Goal: Find specific page/section: Find specific page/section

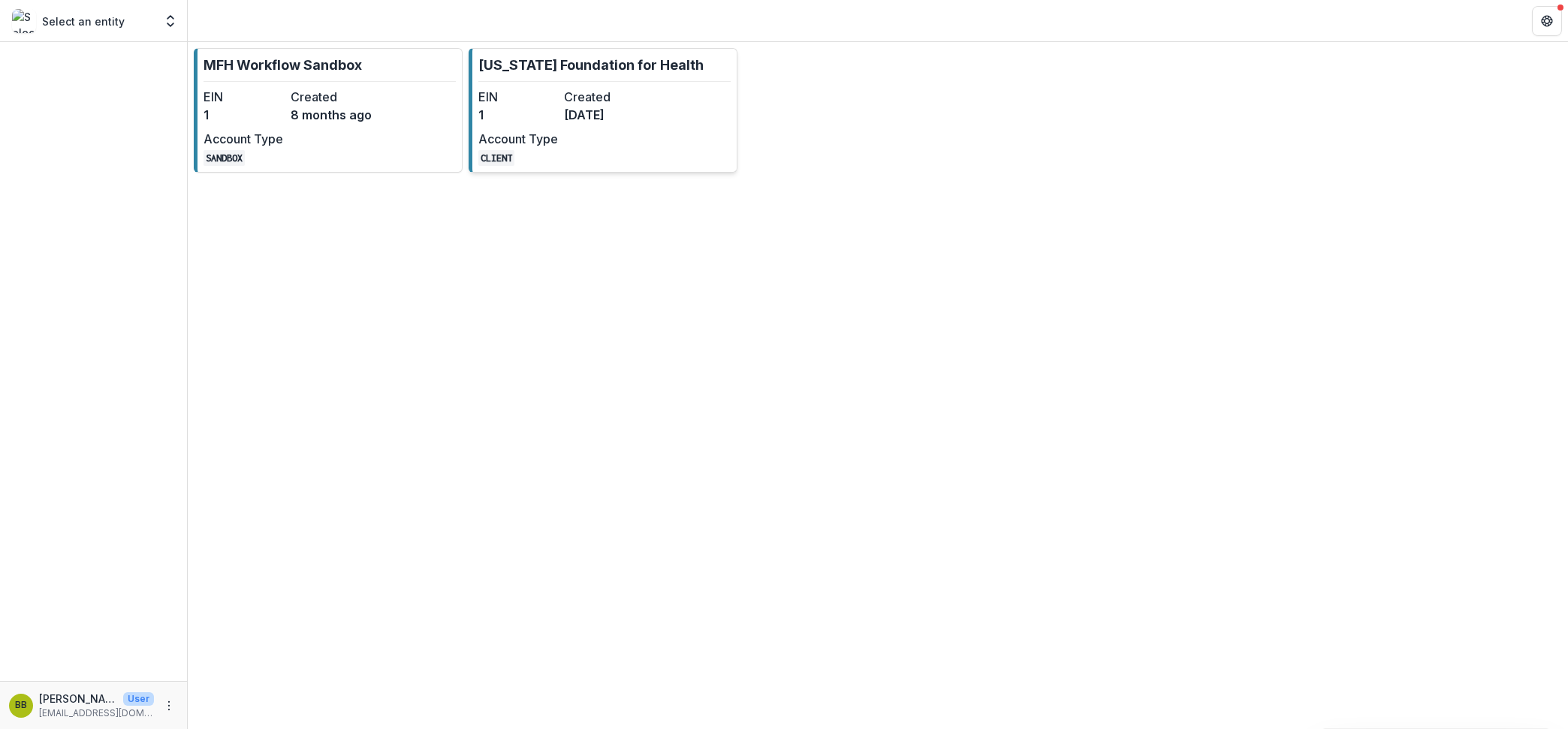
click at [583, 148] on div "EIN 1 Created [DATE] Account Type CLIENT" at bounding box center [561, 127] width 166 height 78
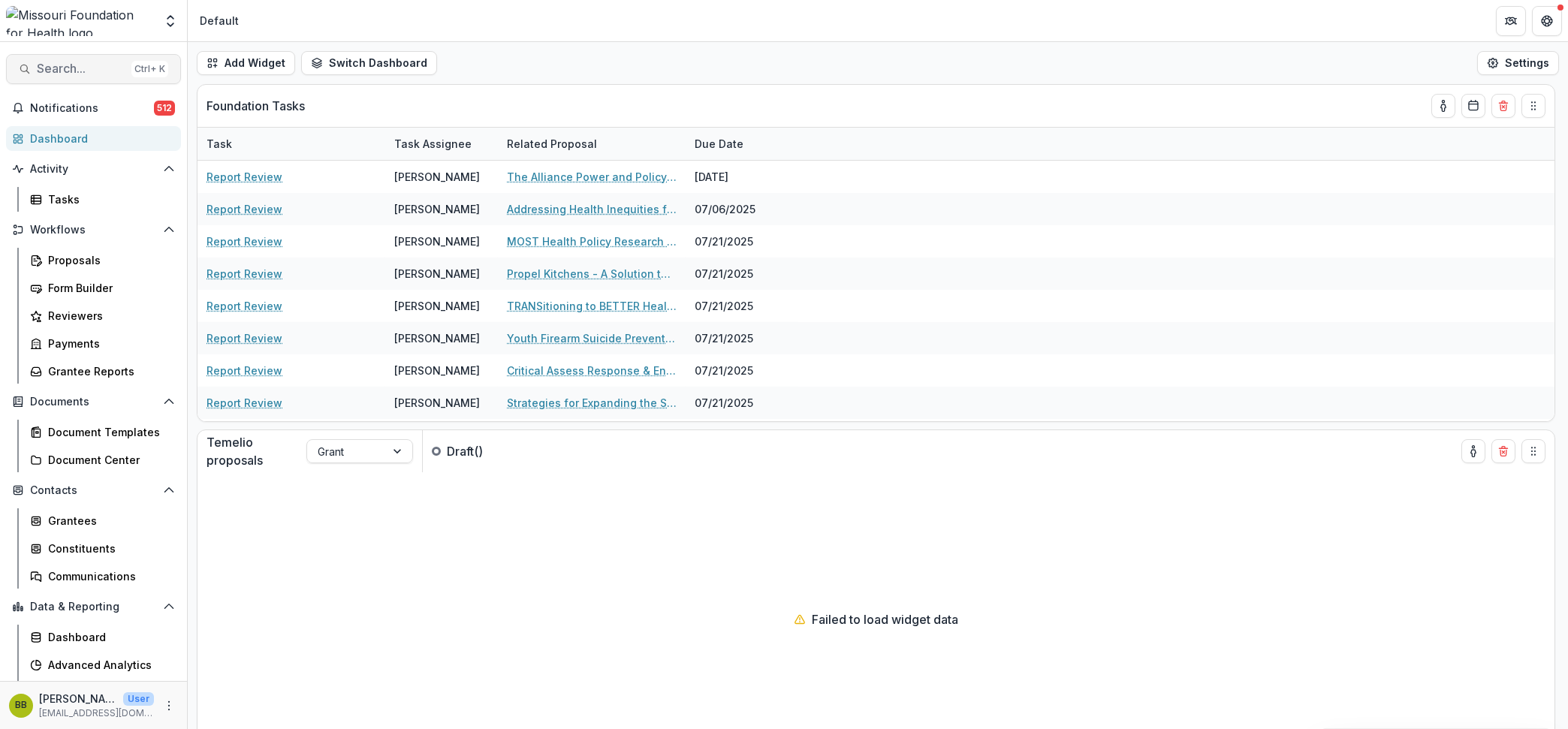
click at [87, 59] on button "Search... Ctrl + K" at bounding box center [93, 69] width 175 height 30
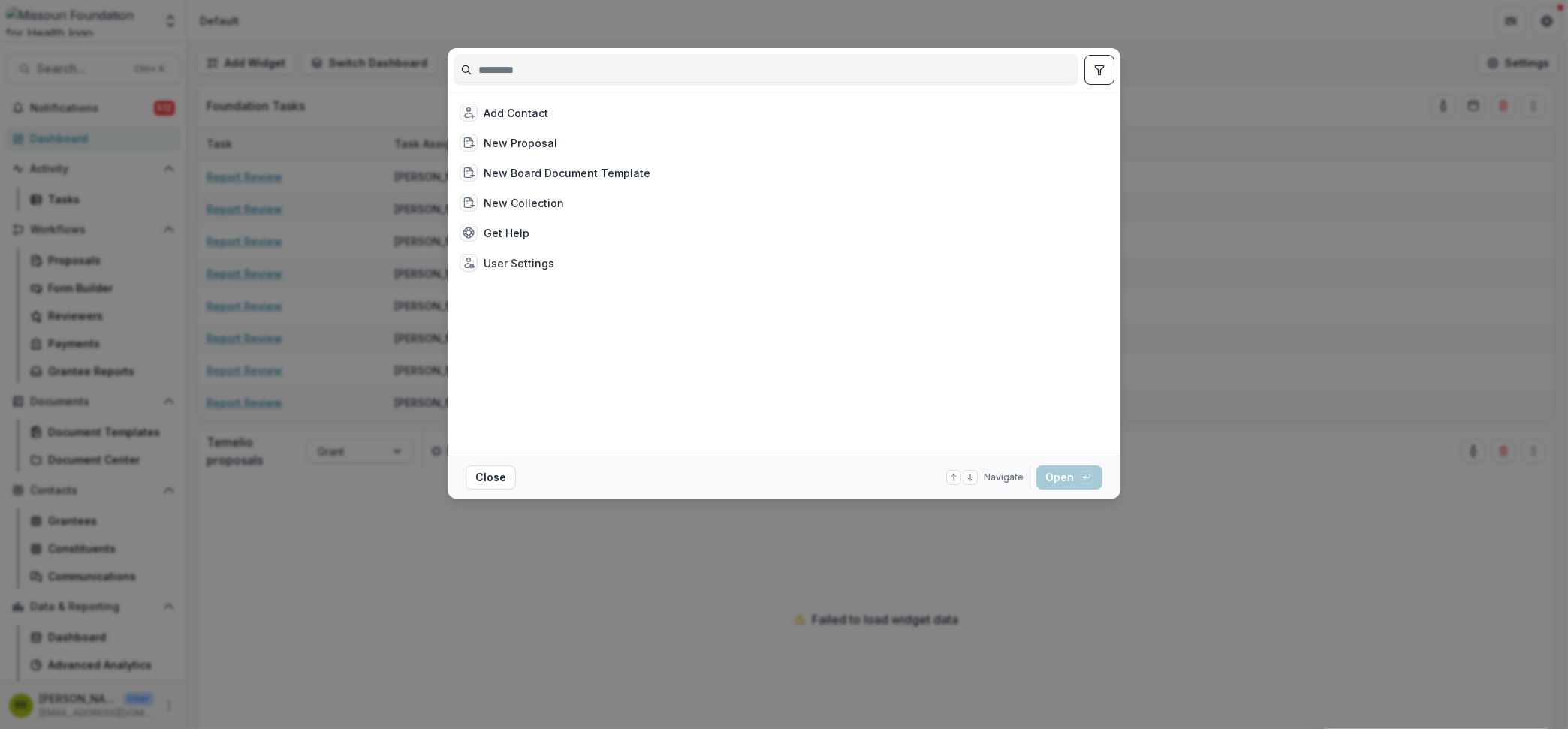
click at [688, 68] on input at bounding box center [765, 70] width 623 height 24
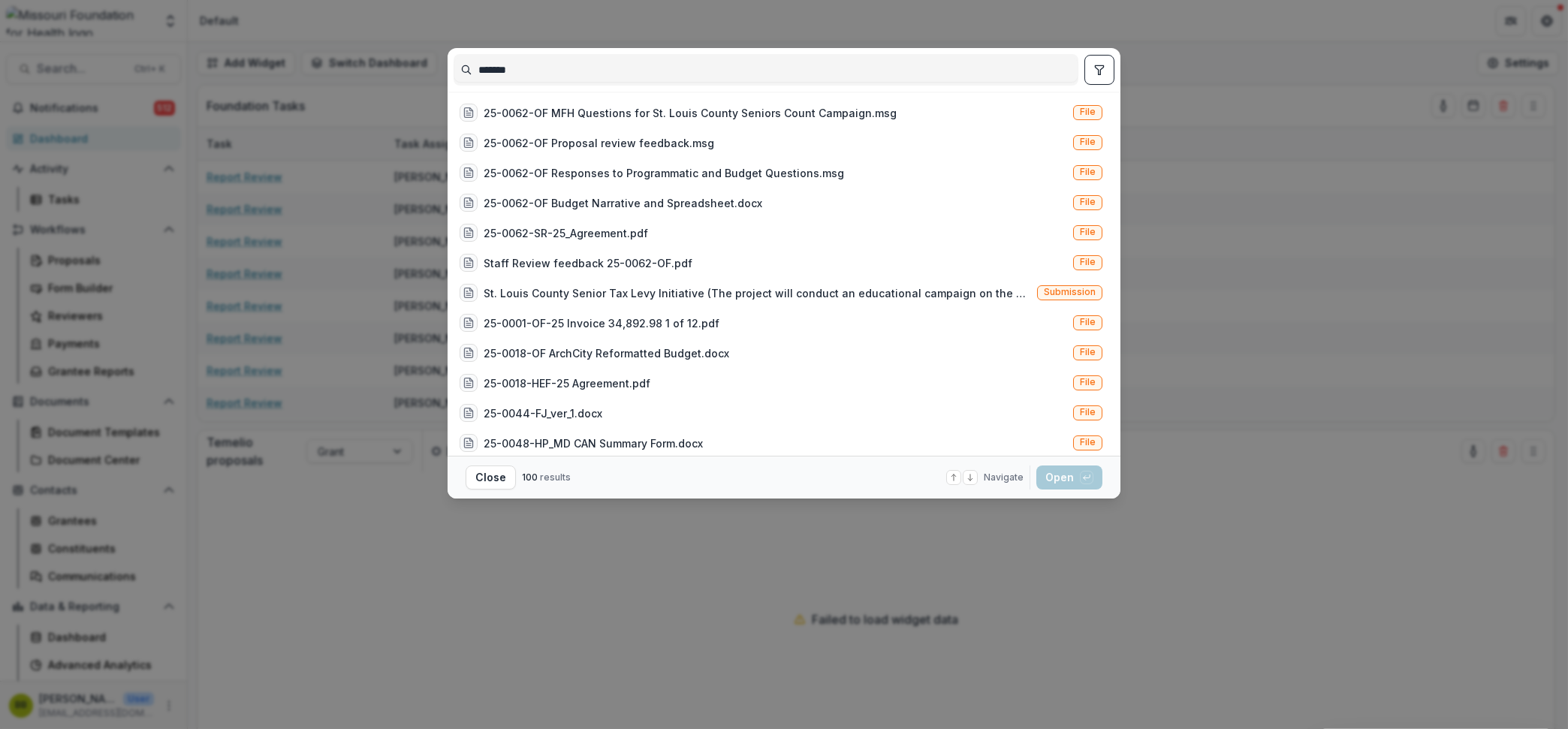
type input "*******"
click at [1101, 77] on button "toggle filters" at bounding box center [1099, 70] width 30 height 30
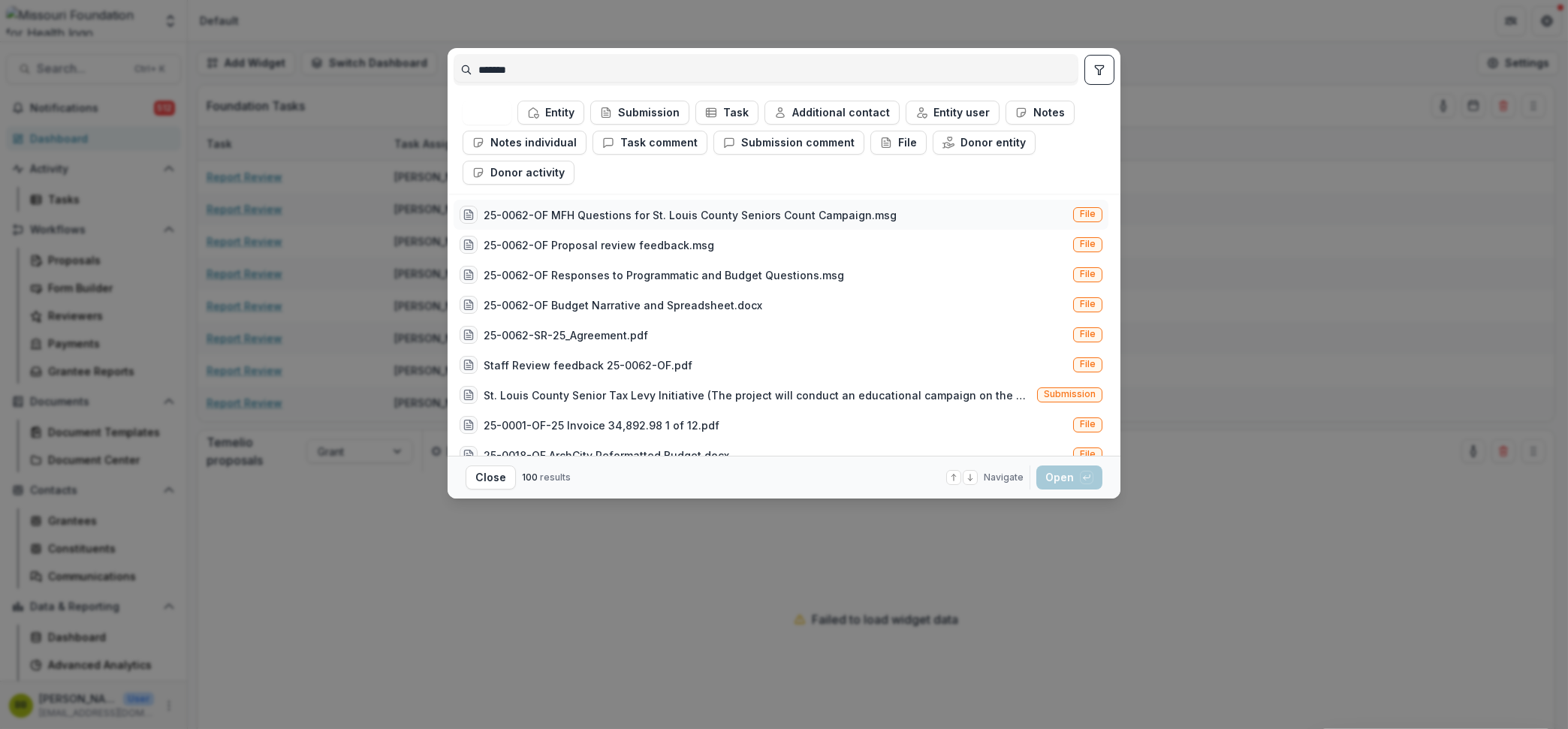
click at [540, 218] on div "25-0062-OF MFH Questions for St. Louis County Seniors Count Campaign.msg" at bounding box center [690, 215] width 413 height 16
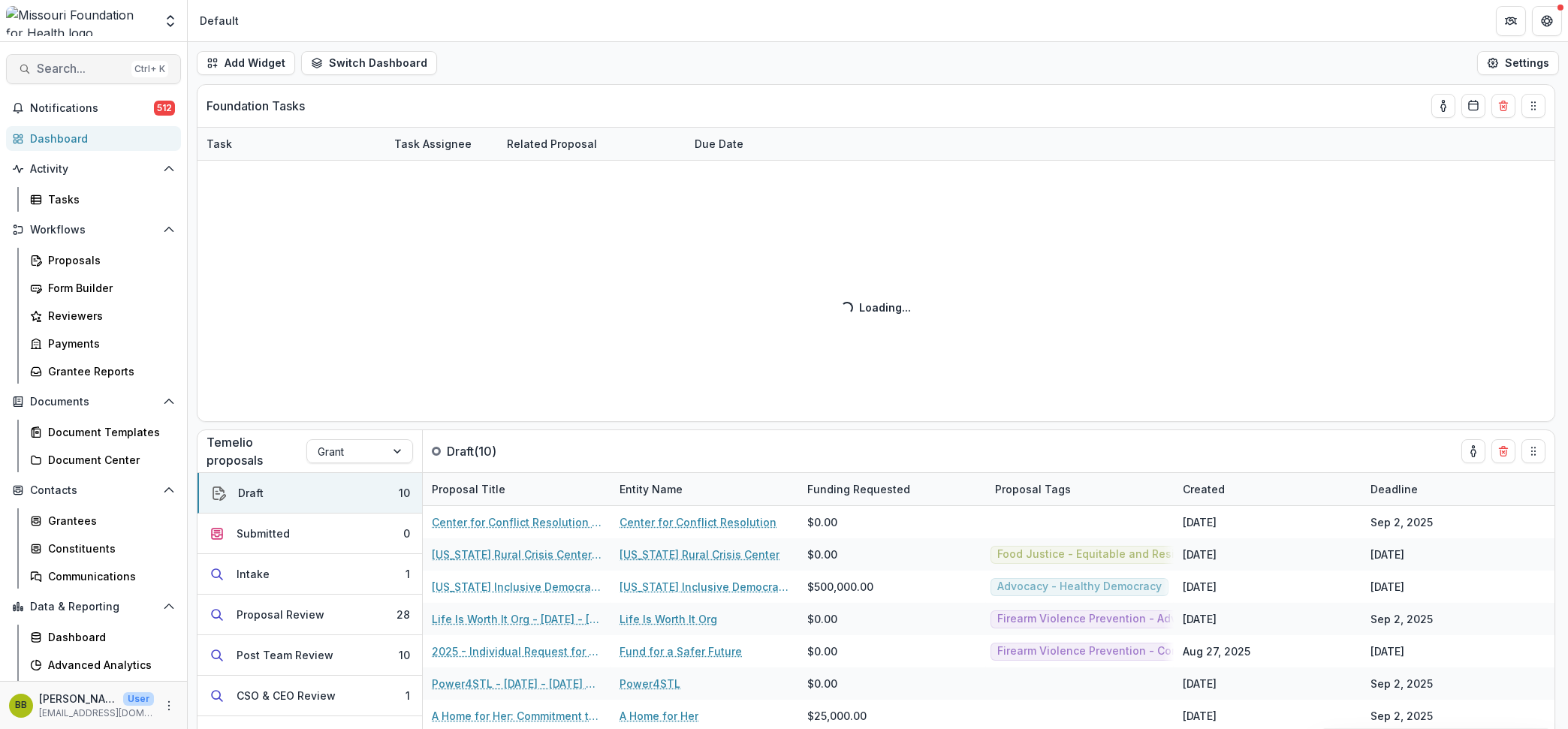
click at [59, 61] on span "Search..." at bounding box center [81, 68] width 89 height 15
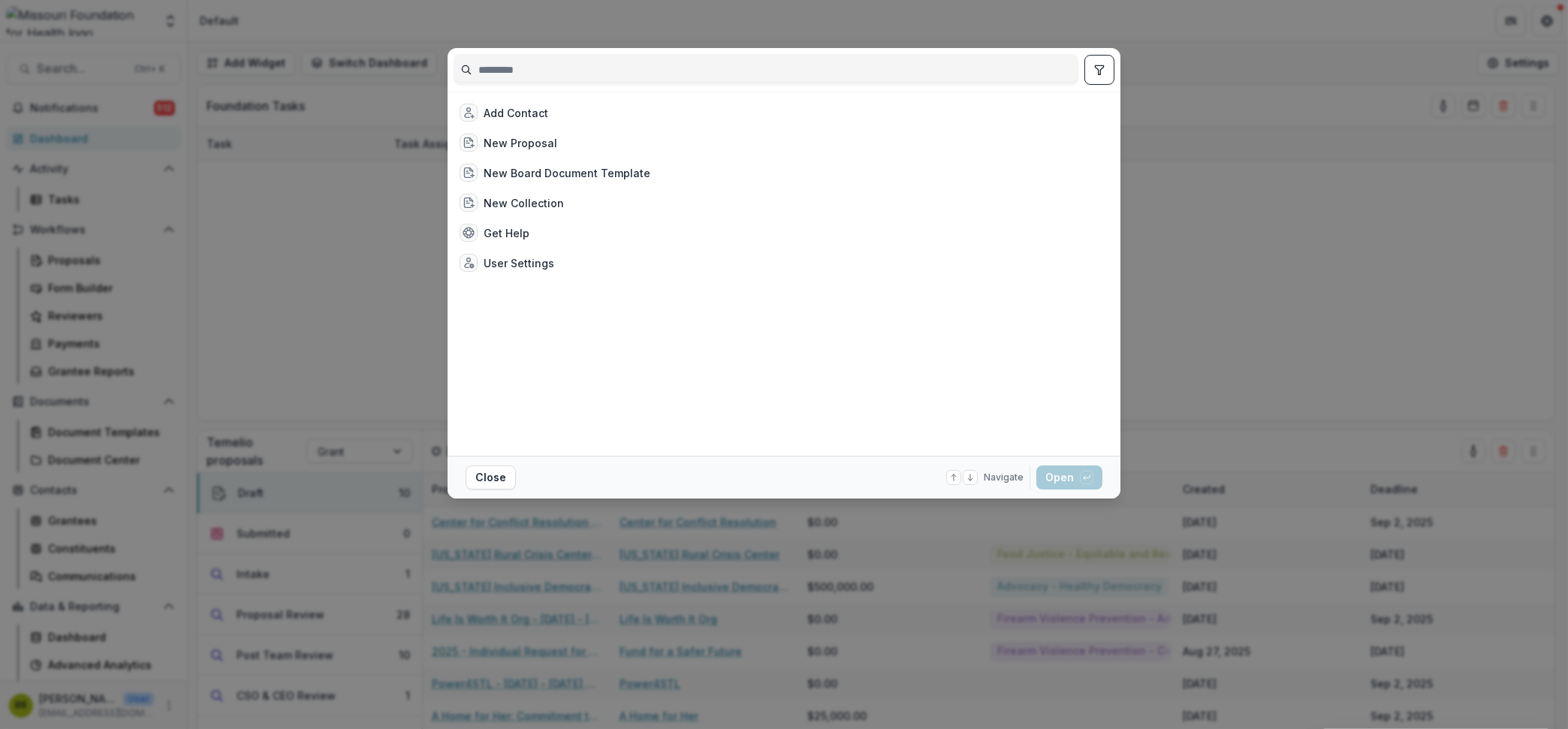
click at [955, 65] on input at bounding box center [765, 70] width 623 height 24
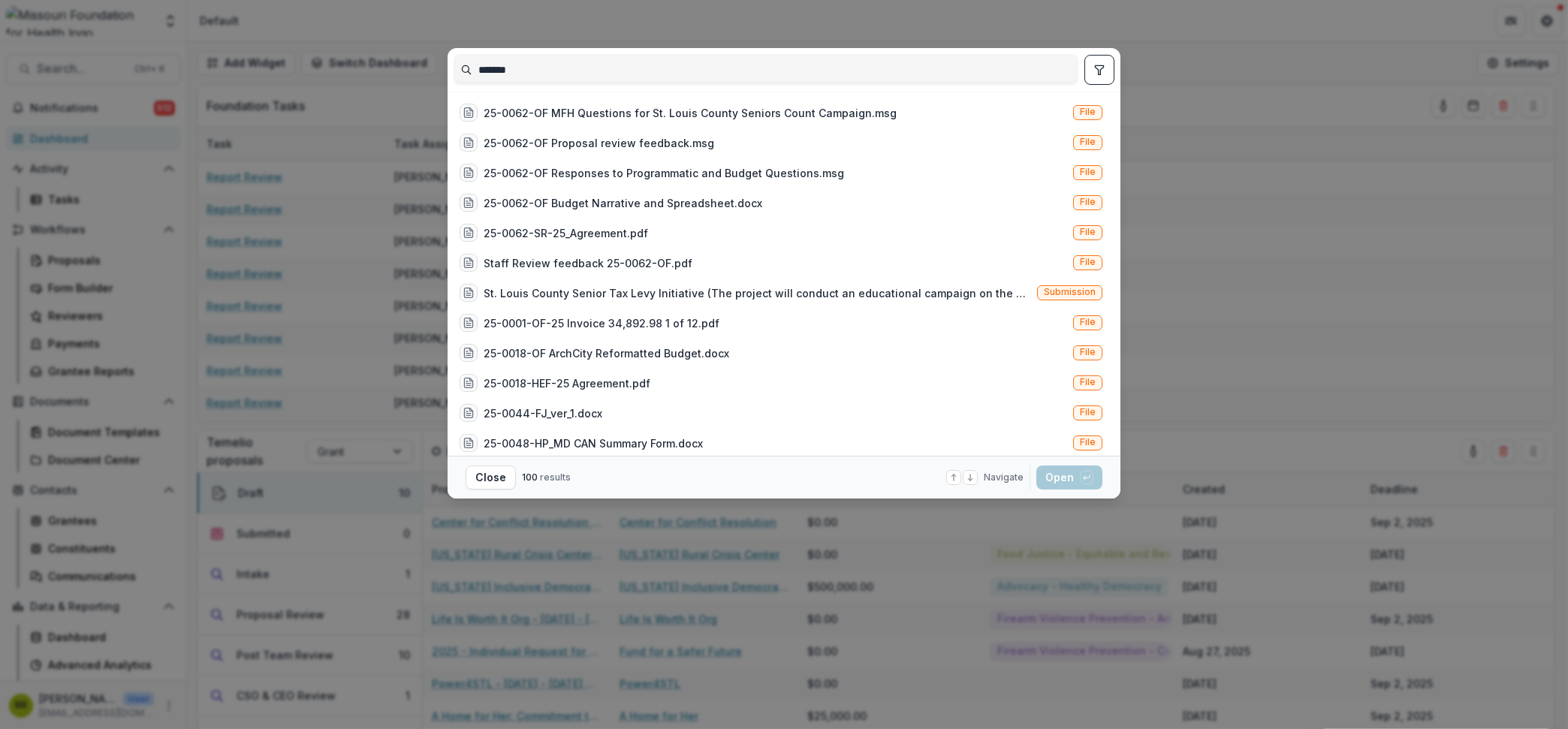
type input "*******"
click at [1097, 62] on button "toggle filters" at bounding box center [1099, 70] width 30 height 30
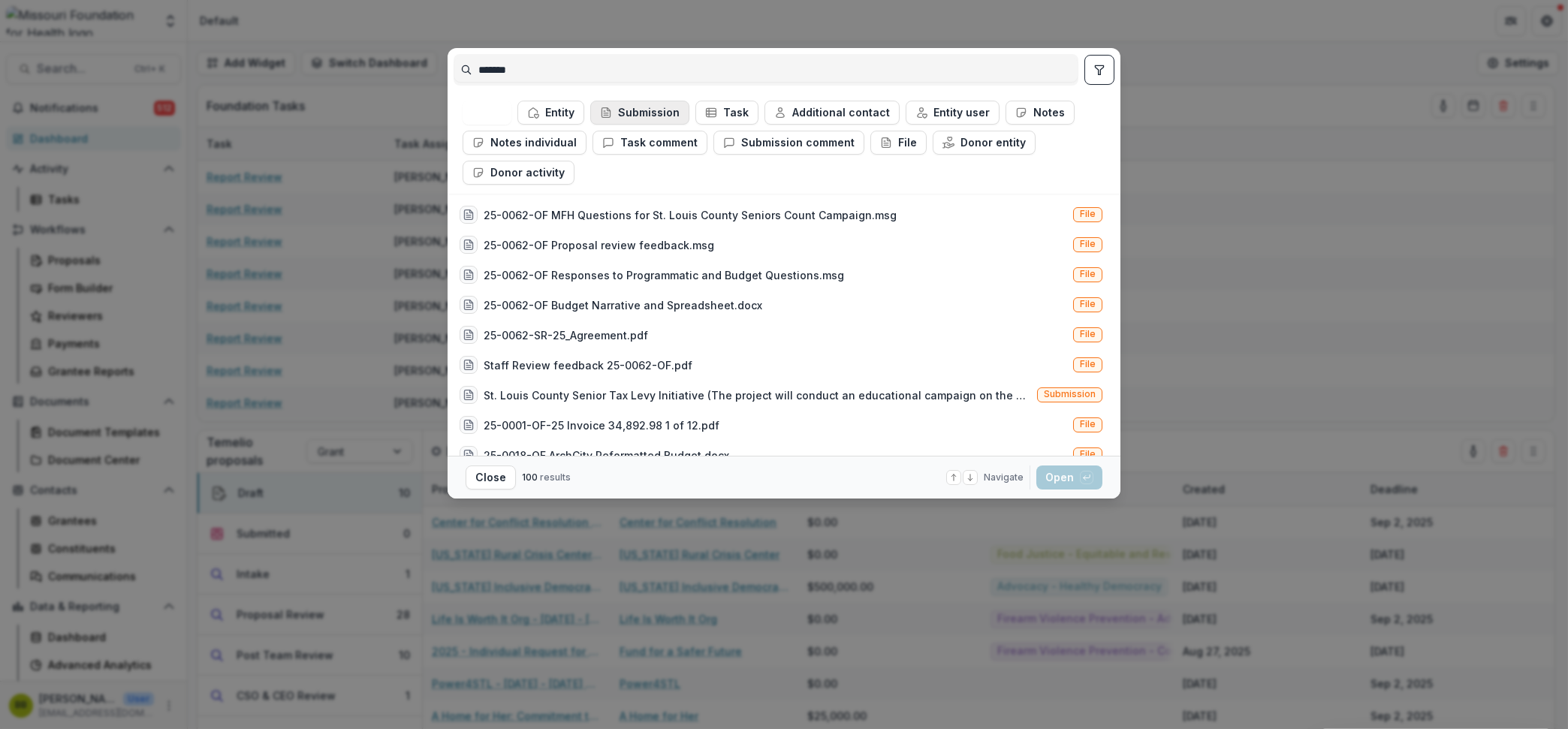
click at [642, 116] on button "Submission" at bounding box center [640, 113] width 99 height 24
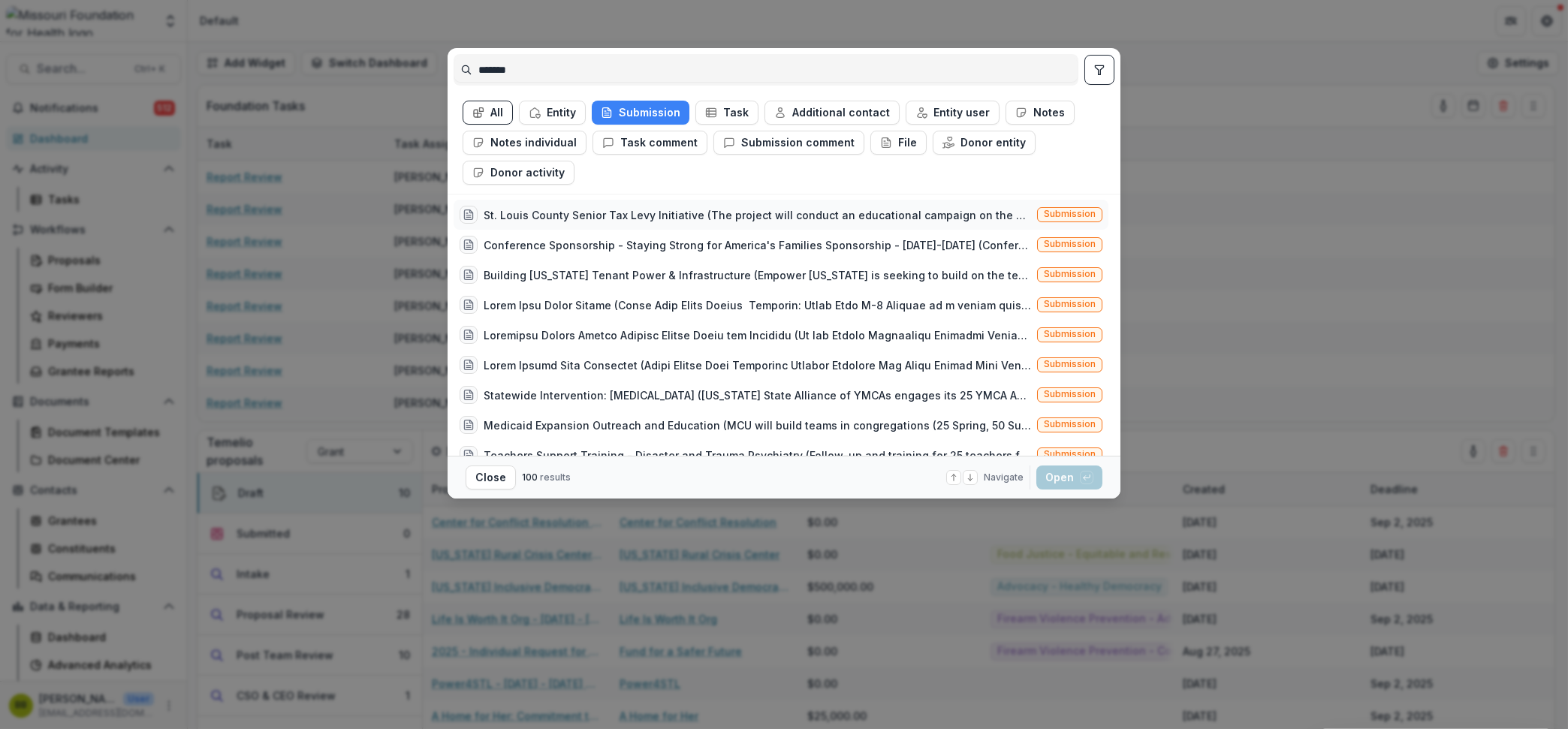
click at [616, 209] on div "St. Louis County Senior Tax Levy Initiative (The project will conduct an educat…" at bounding box center [757, 215] width 547 height 16
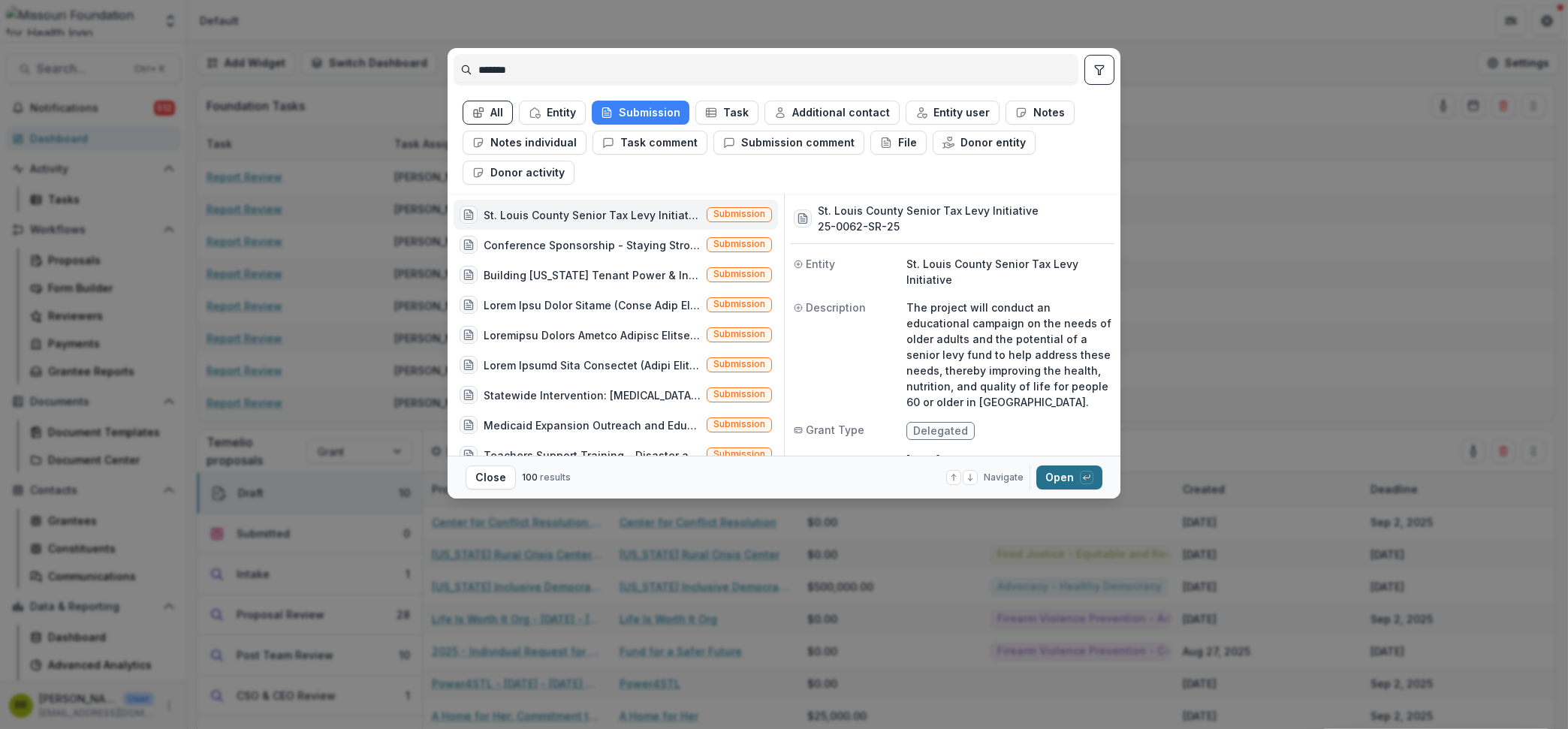
click at [1077, 477] on button "Open with enter key" at bounding box center [1069, 477] width 66 height 24
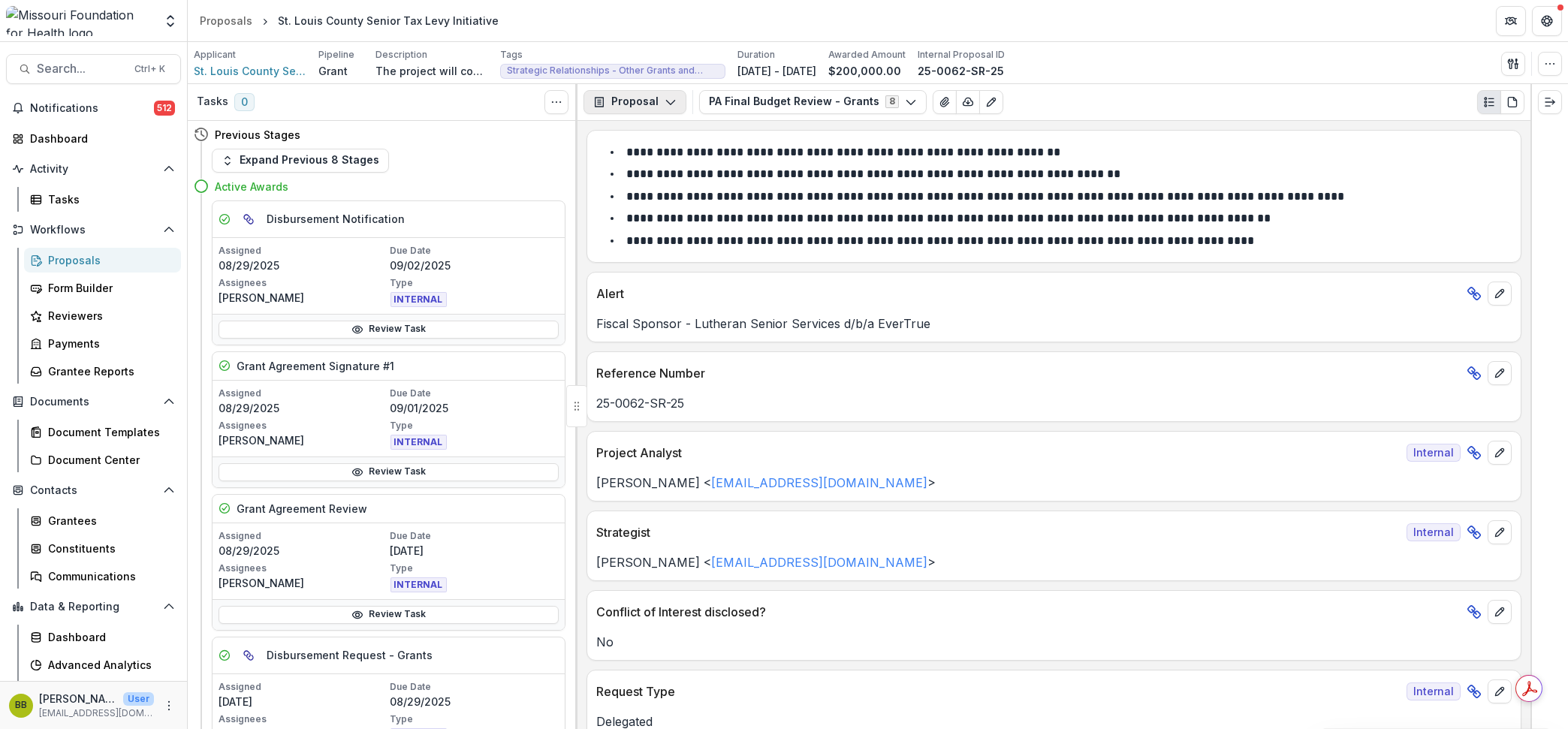
click at [677, 101] on button "Proposal" at bounding box center [634, 103] width 103 height 24
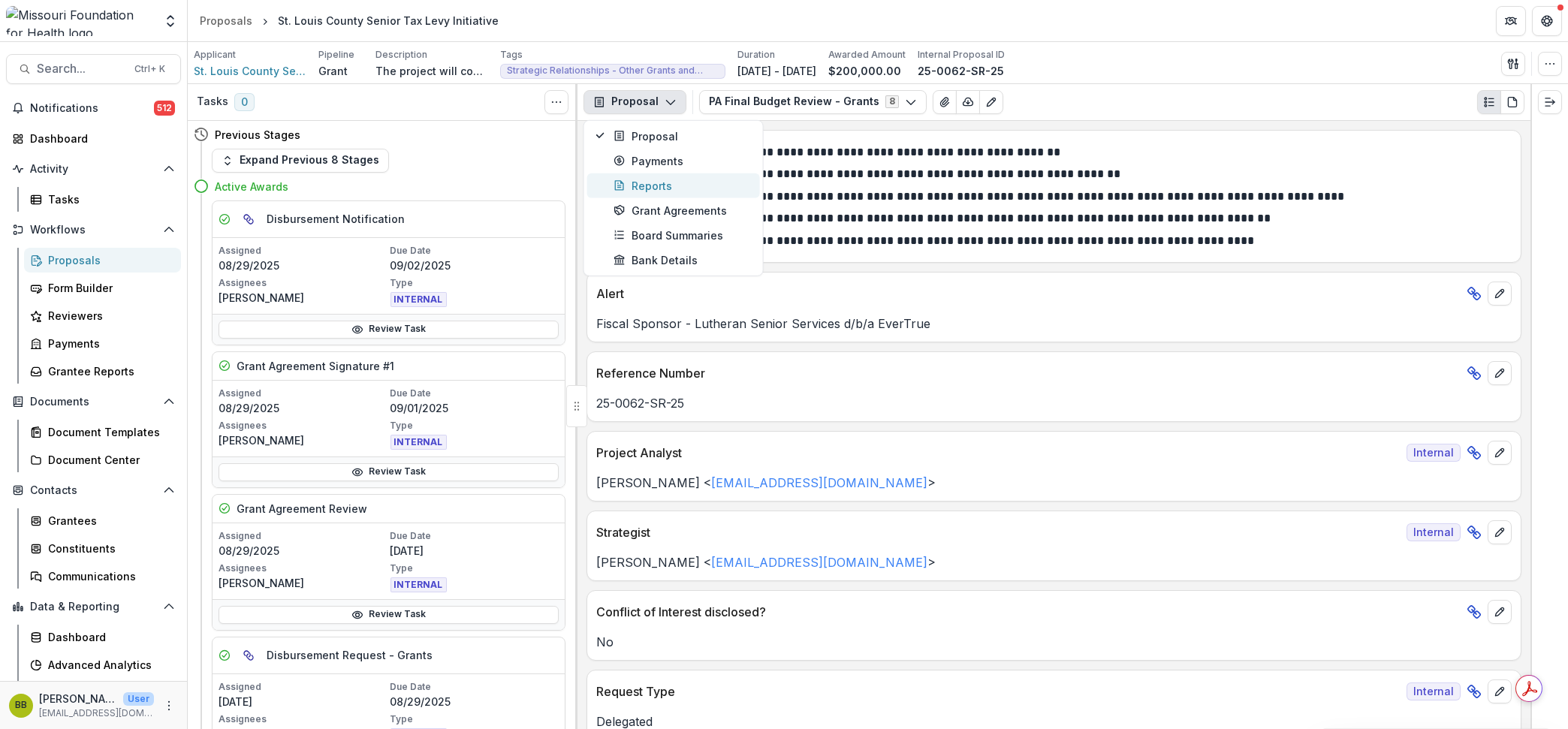
click at [660, 184] on div "Reports" at bounding box center [682, 185] width 137 height 16
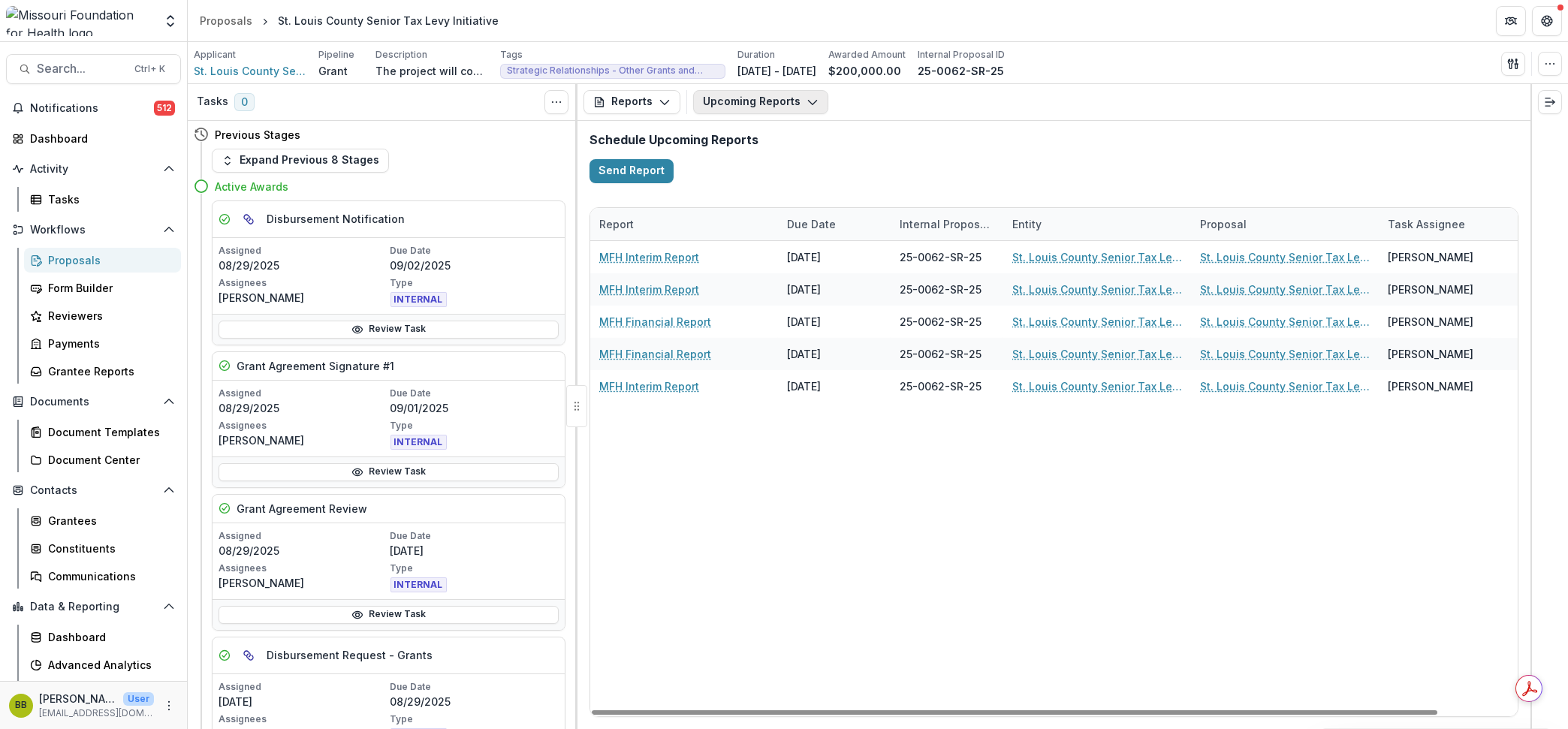
click at [768, 105] on button "Upcoming Reports" at bounding box center [760, 103] width 135 height 24
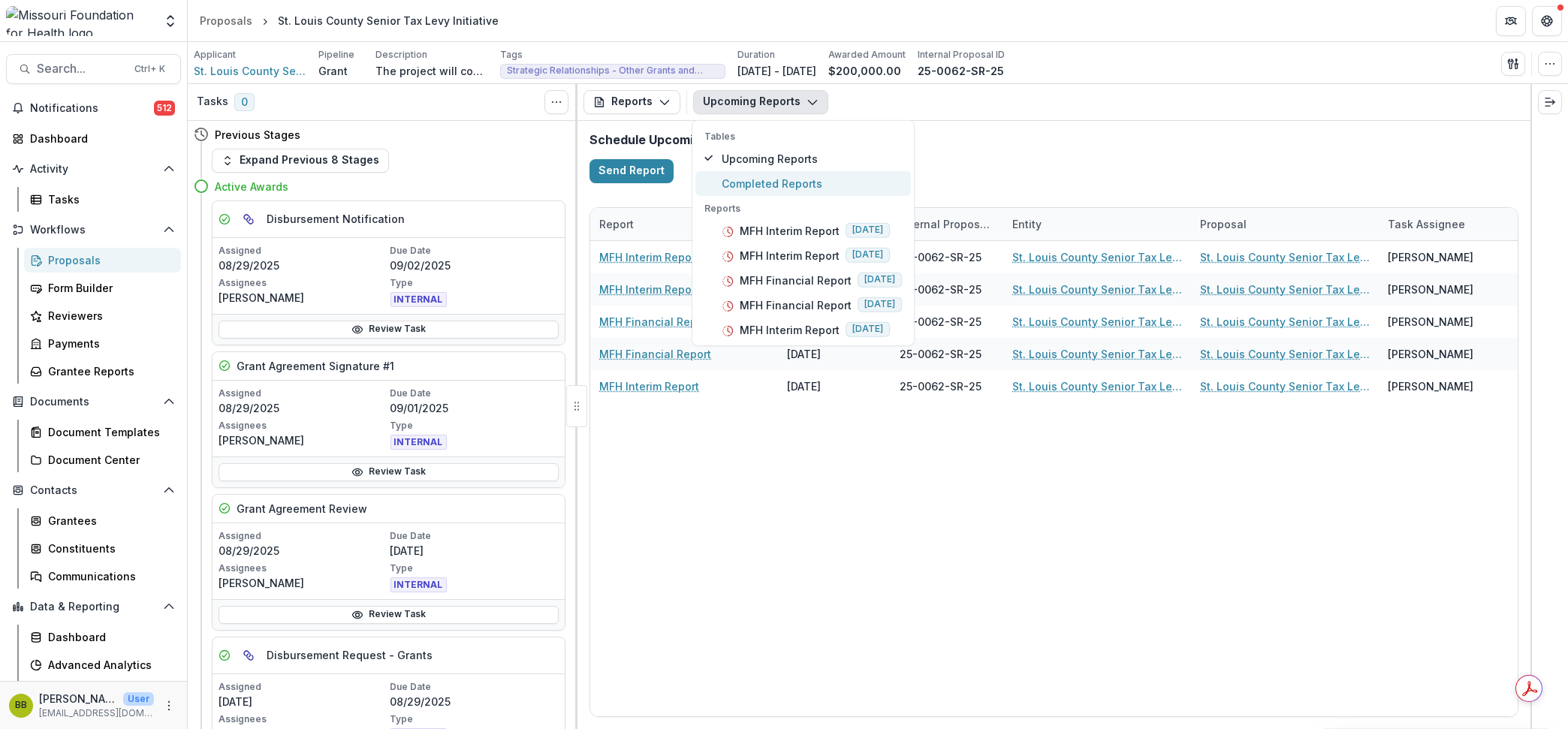
click at [772, 182] on span "Completed Reports" at bounding box center [811, 183] width 180 height 16
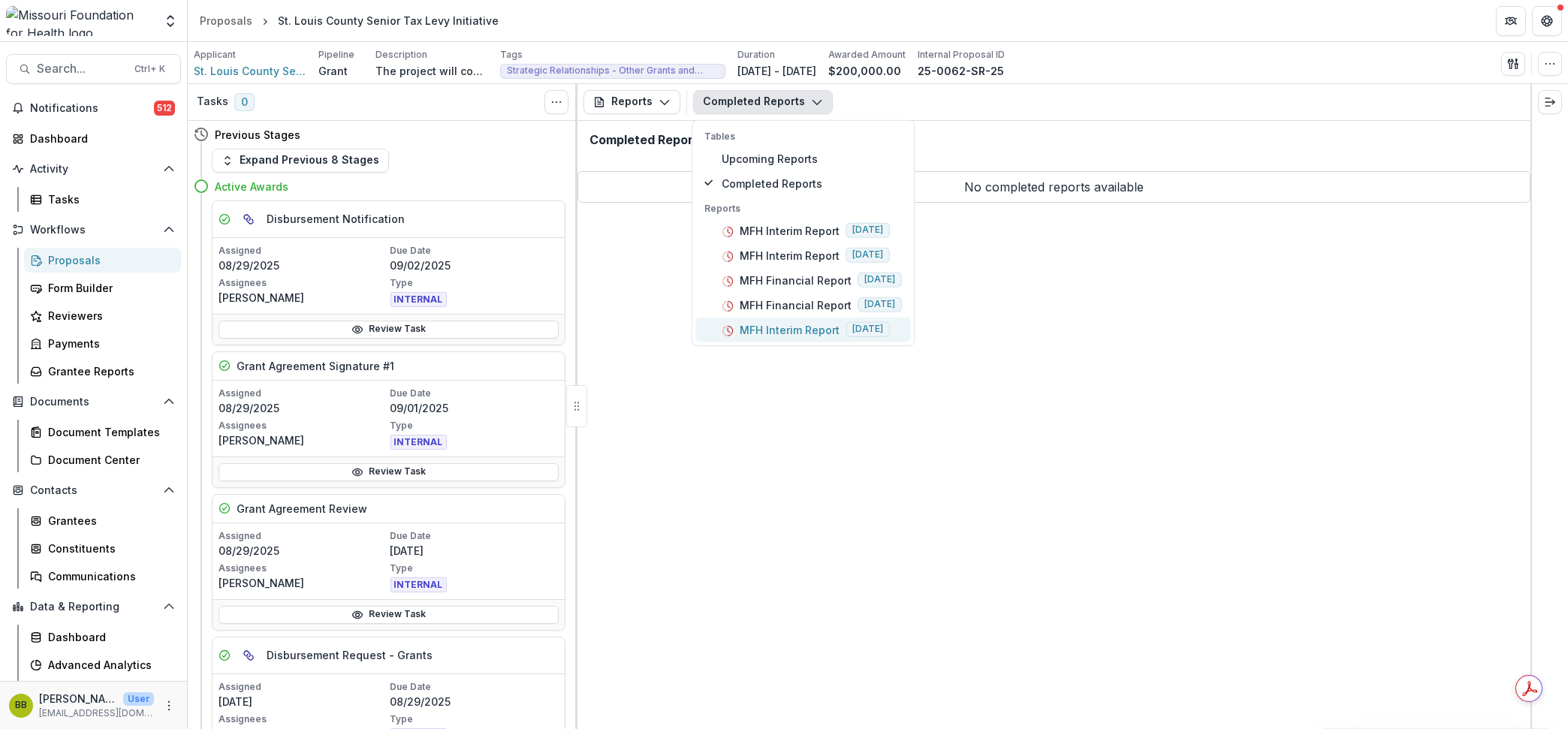
click at [776, 327] on p "MFH Interim Report" at bounding box center [790, 329] width 100 height 16
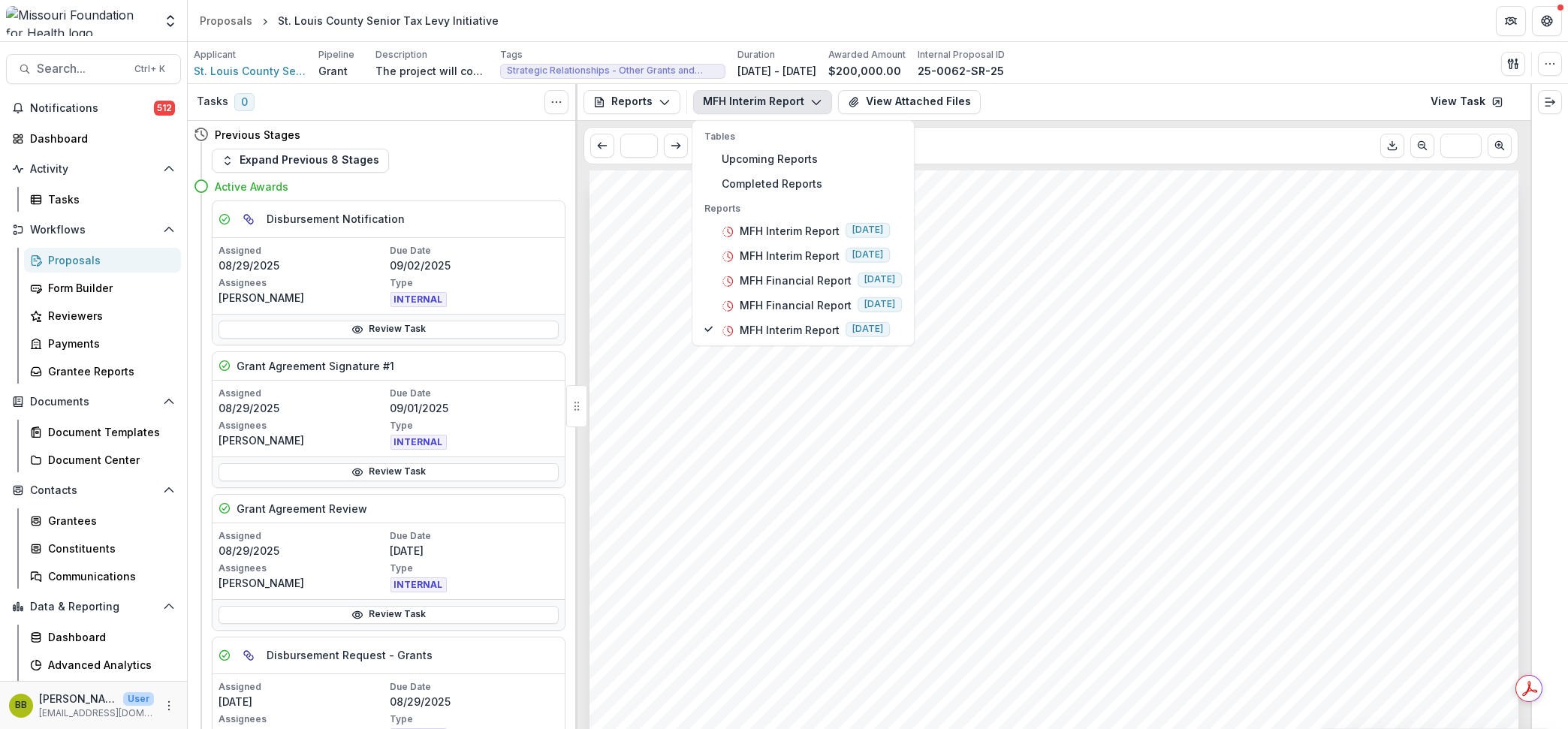
click at [678, 102] on div "Reports Proposal Payments Reports Grant Agreements Board Summaries Bank Details…" at bounding box center [1053, 103] width 953 height 37
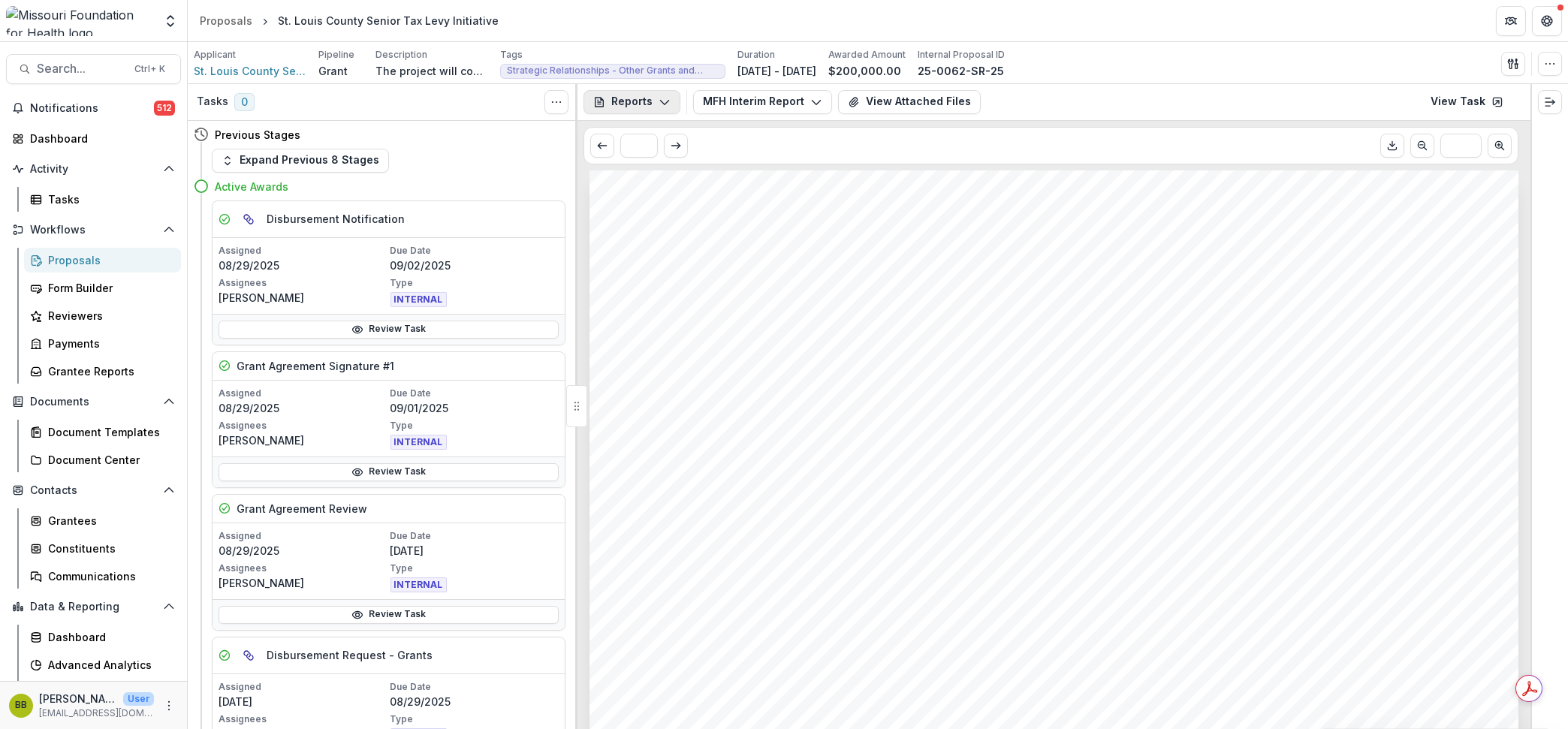
click at [672, 105] on button "Reports" at bounding box center [632, 103] width 97 height 24
click at [678, 140] on div "Proposal" at bounding box center [682, 135] width 137 height 16
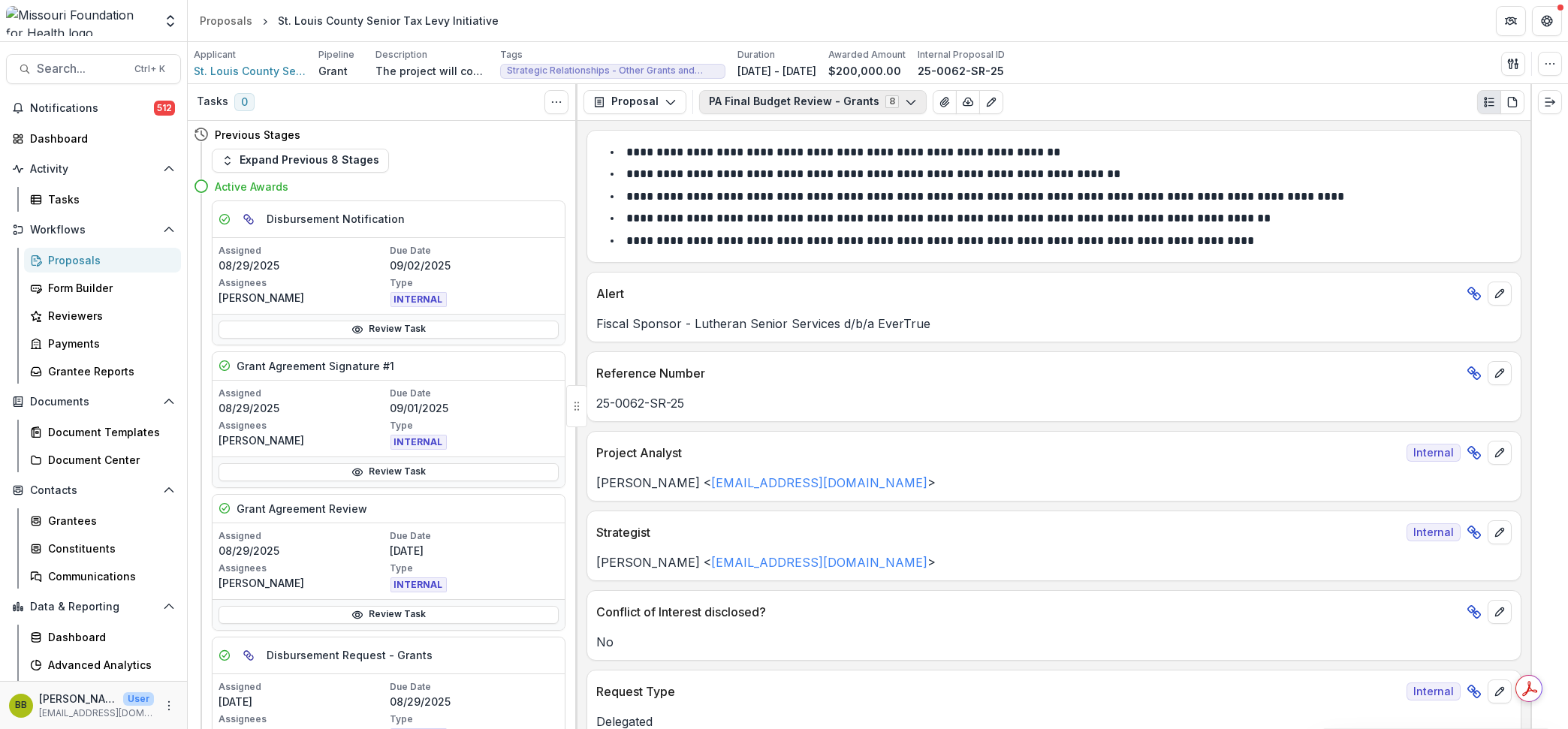
click at [824, 102] on button "PA Final Budget Review - Grants 8" at bounding box center [813, 103] width 228 height 24
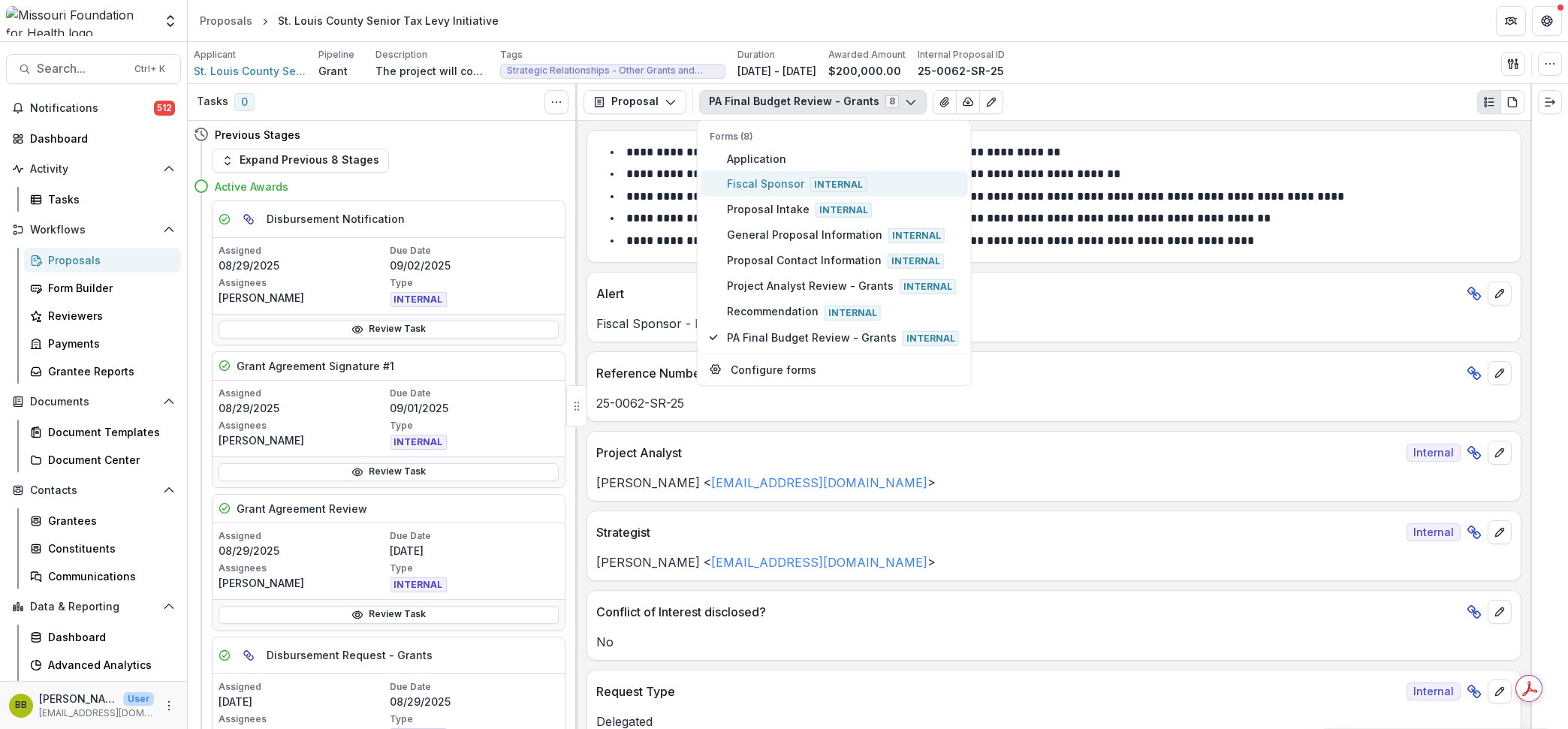
click at [792, 176] on span "Fiscal Sponsor Internal" at bounding box center [842, 183] width 232 height 16
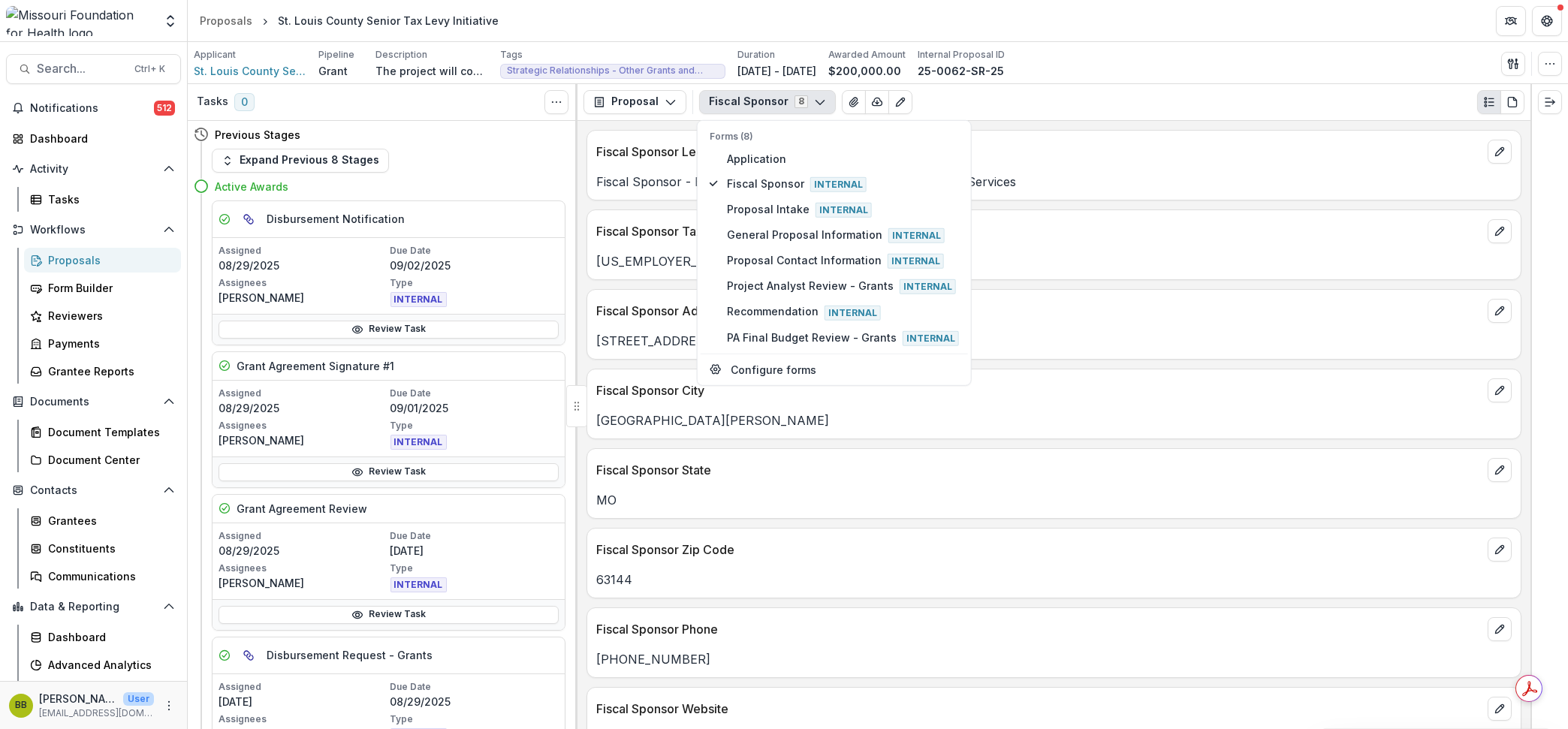
click at [1246, 107] on div "Fiscal Sponsor 8 Forms (8) Application Fiscal Sponsor Internal Proposal Intake …" at bounding box center [1111, 103] width 825 height 24
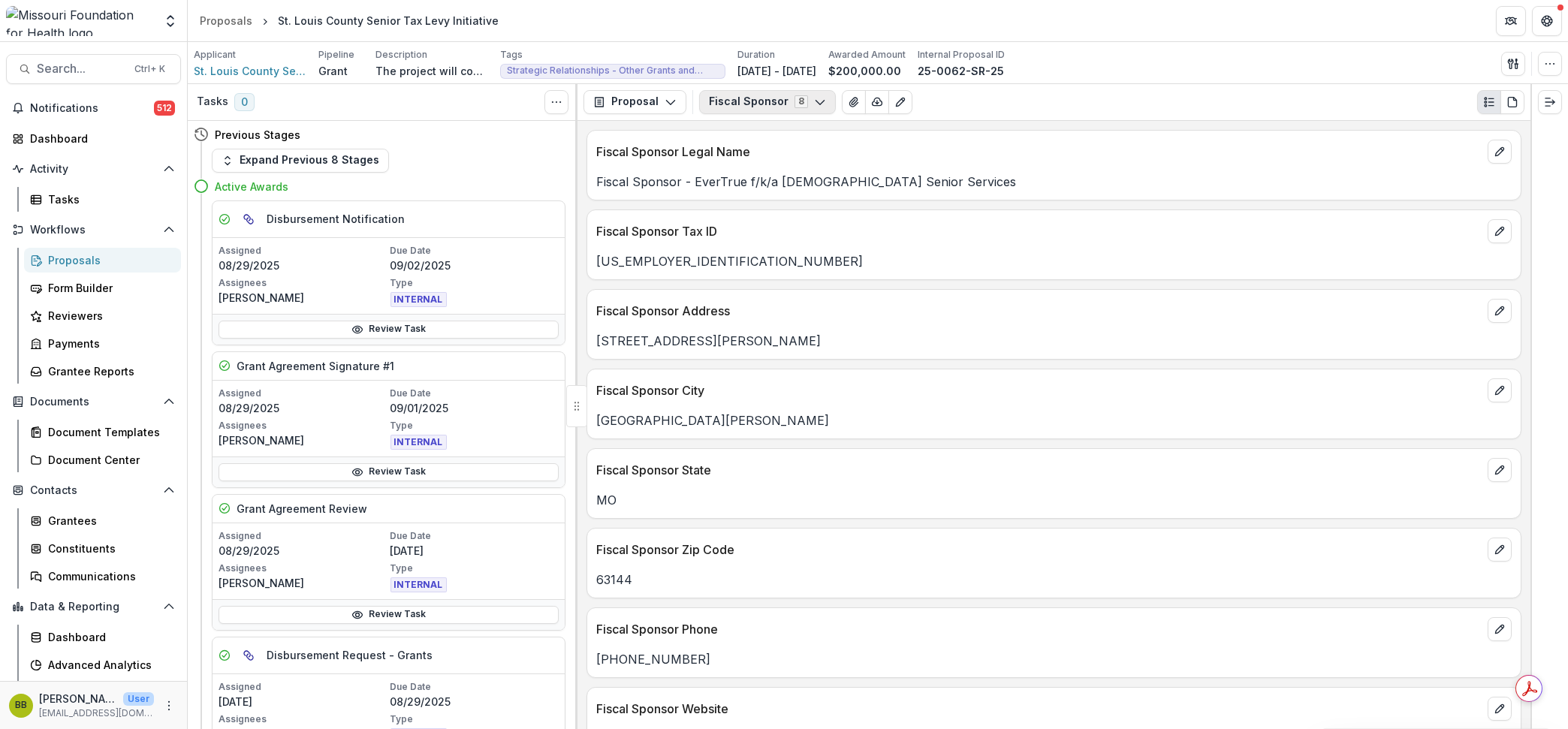
click at [790, 107] on button "Fiscal Sponsor 8" at bounding box center [767, 103] width 137 height 24
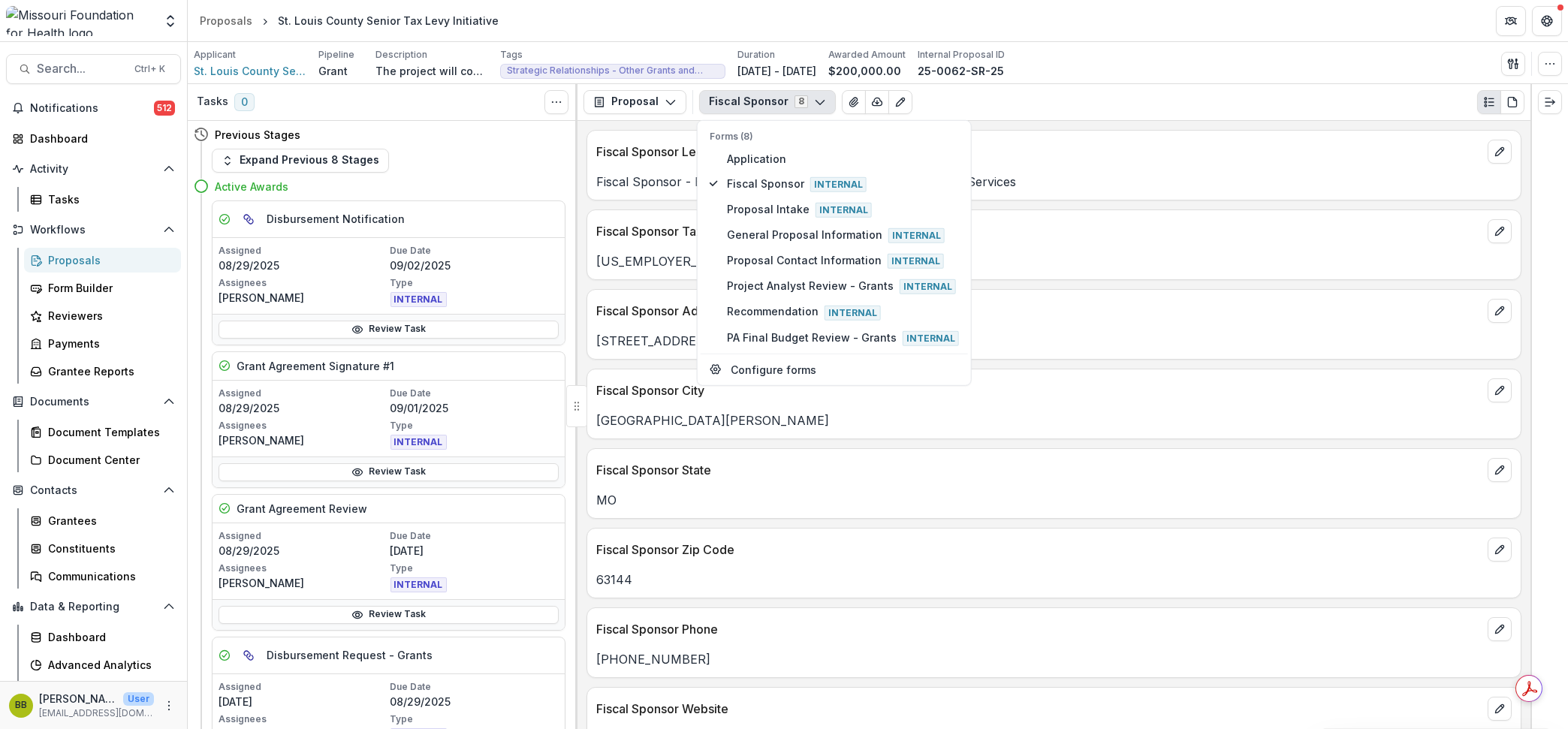
click at [1110, 146] on p "Fiscal Sponsor Legal Name" at bounding box center [1039, 152] width 885 height 18
